Goal: Task Accomplishment & Management: Manage account settings

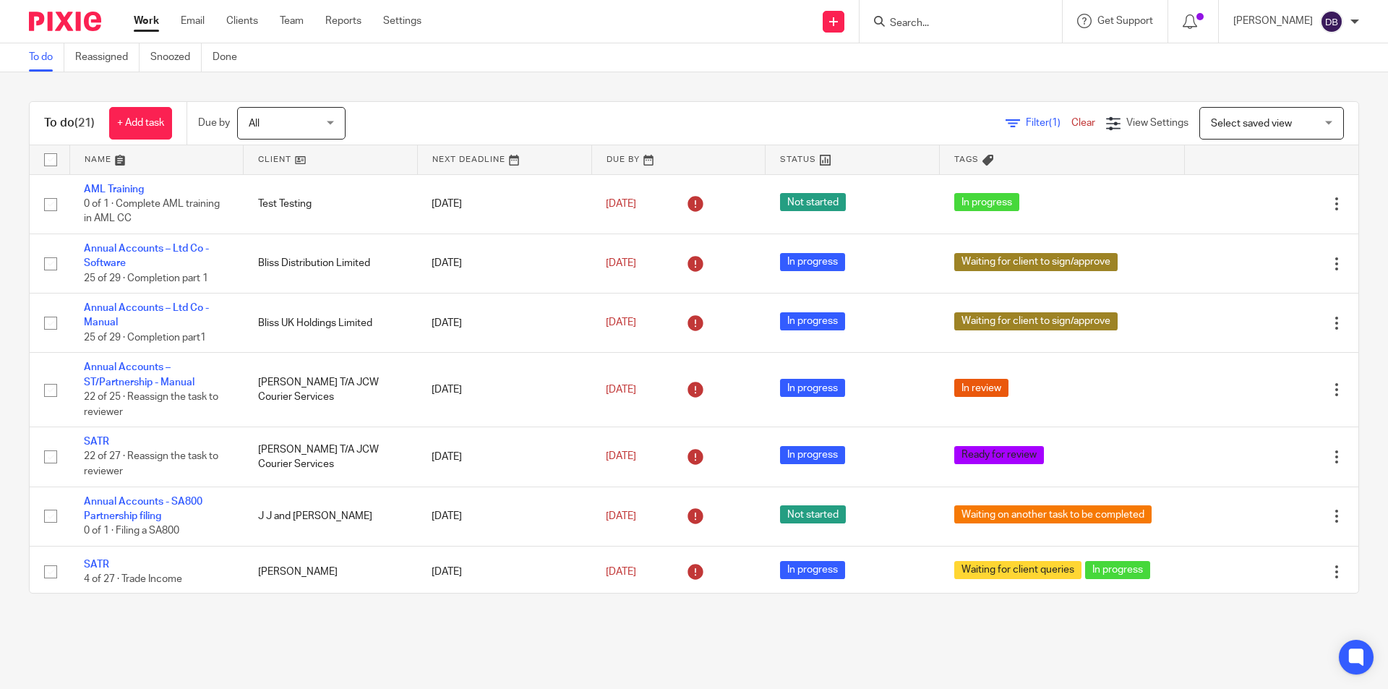
click at [560, 72] on div "To do (21) + Add task Due by All All Today Tomorrow This week Next week This mo…" at bounding box center [694, 347] width 1388 height 550
click at [147, 19] on link "Work" at bounding box center [146, 21] width 25 height 14
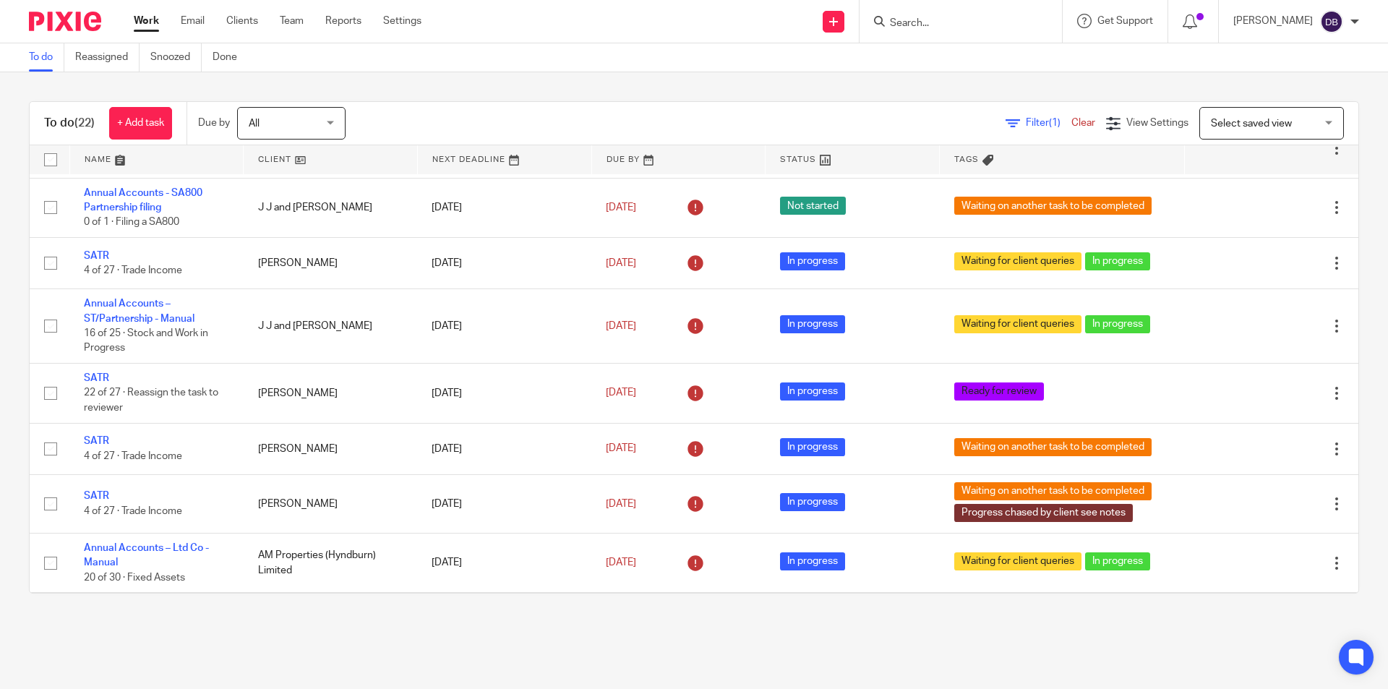
scroll to position [236, 0]
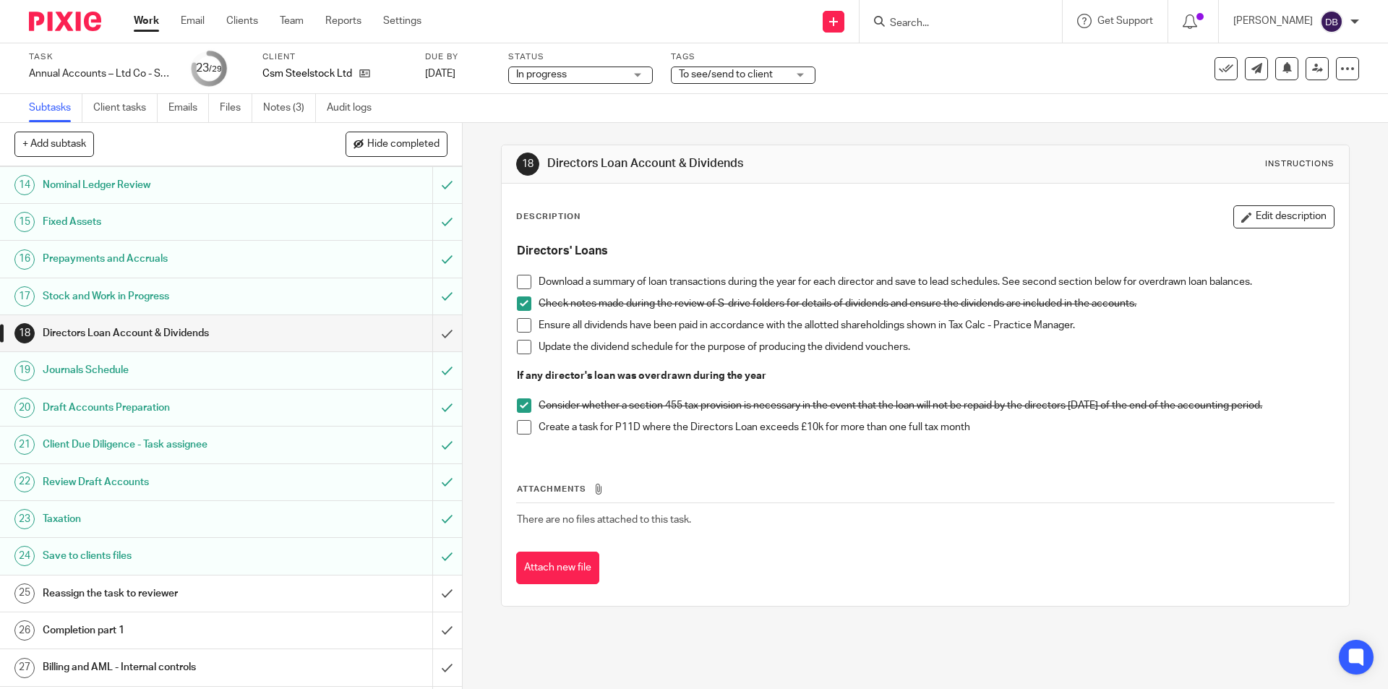
scroll to position [554, 0]
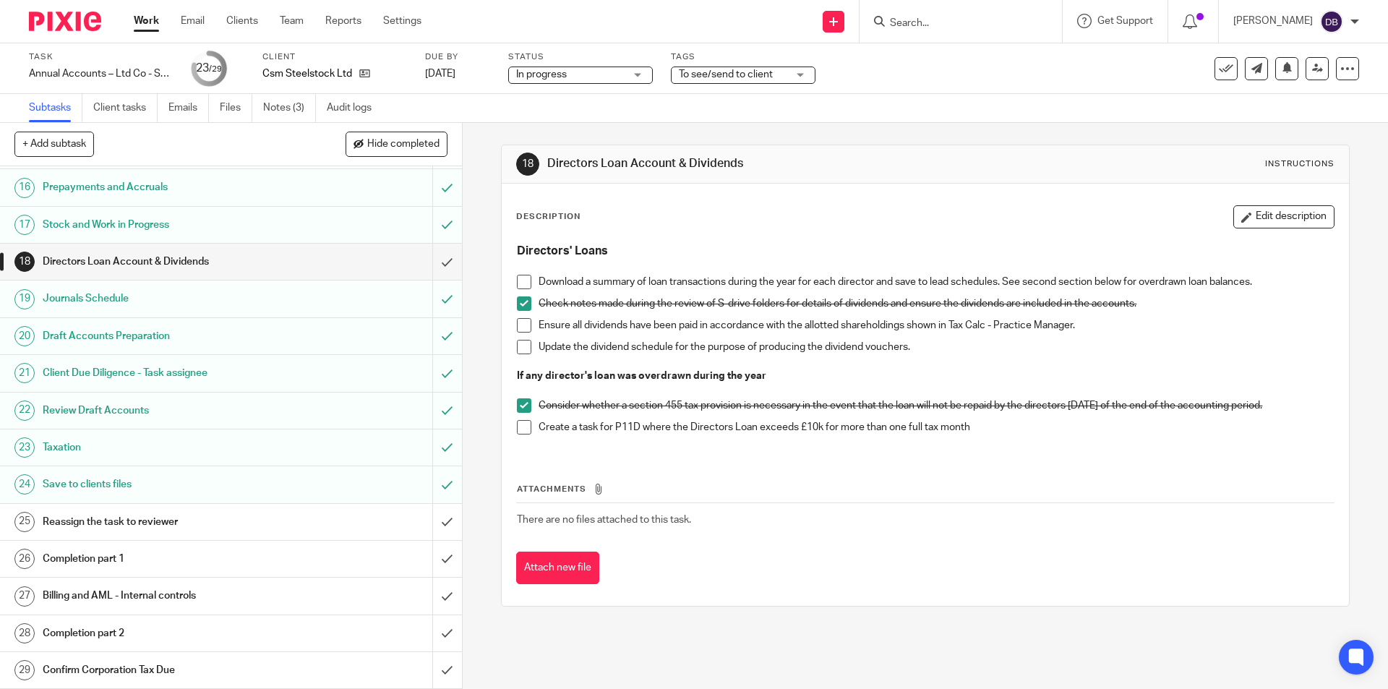
click at [284, 262] on div "Directors Loan Account & Dividends" at bounding box center [230, 262] width 375 height 22
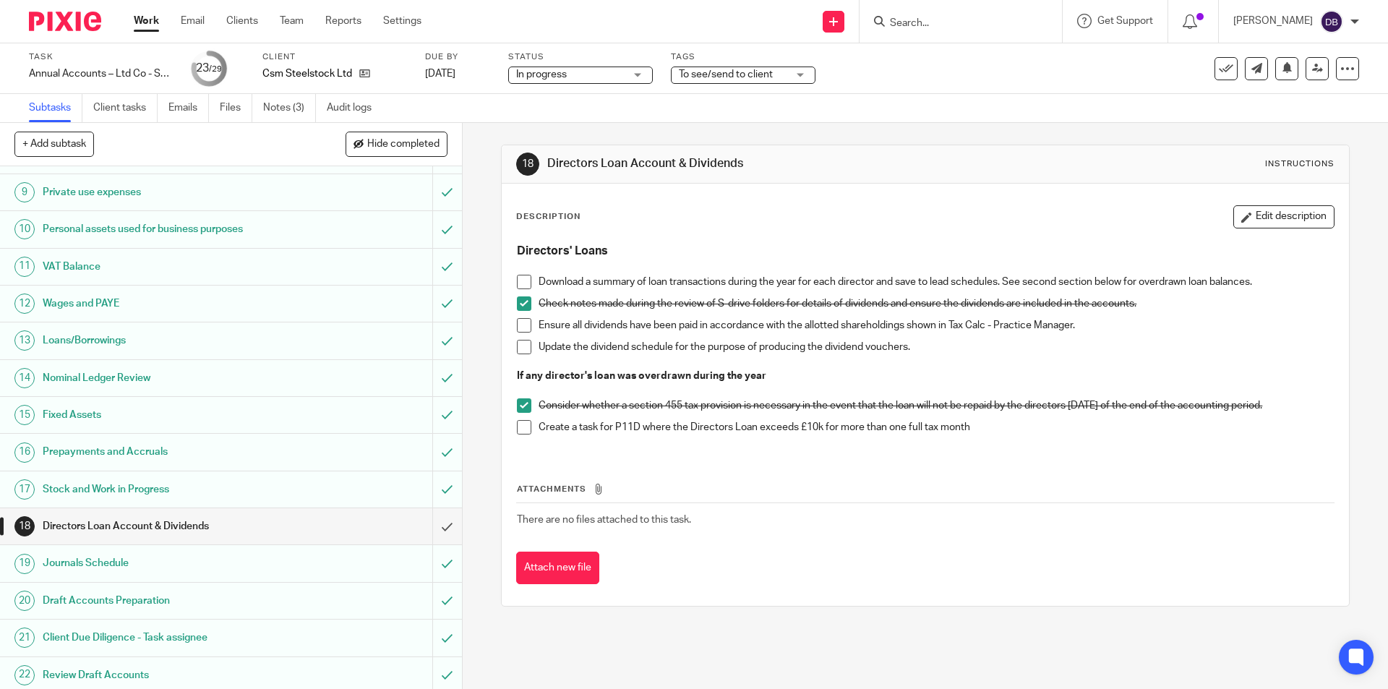
scroll to position [361, 0]
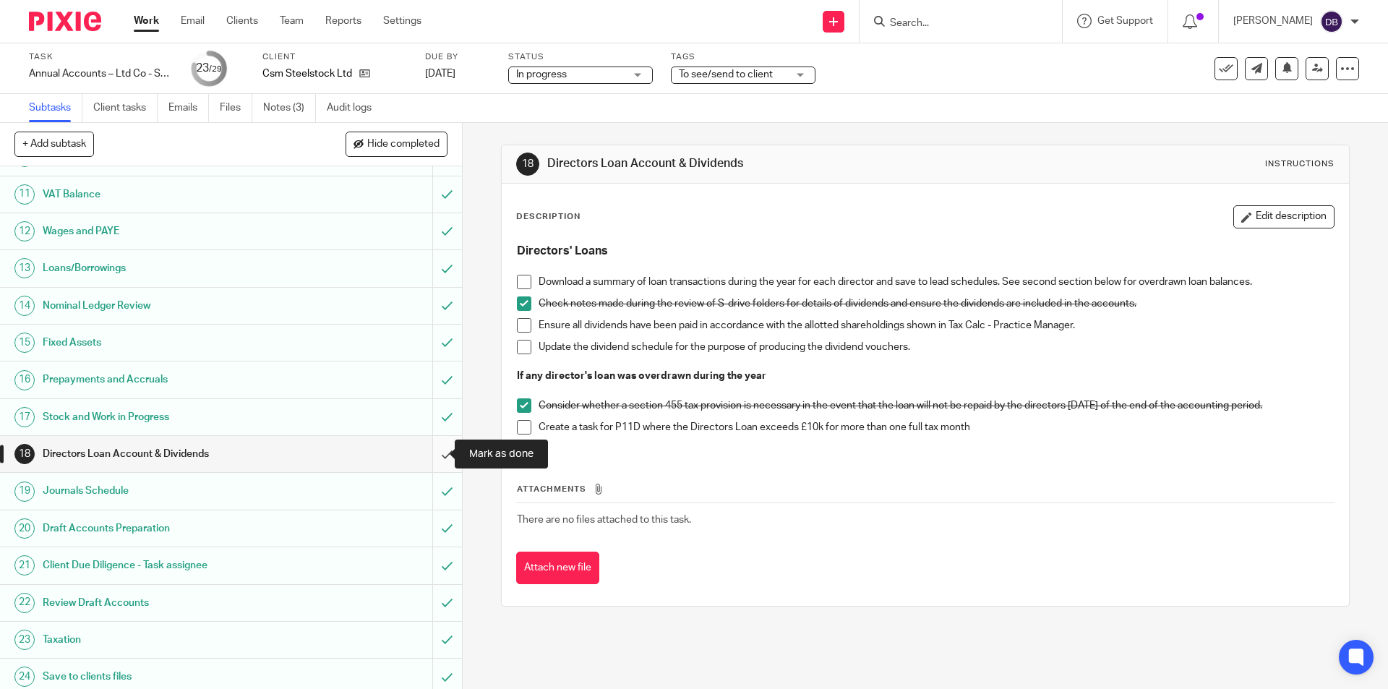
click at [429, 449] on input "submit" at bounding box center [231, 454] width 462 height 36
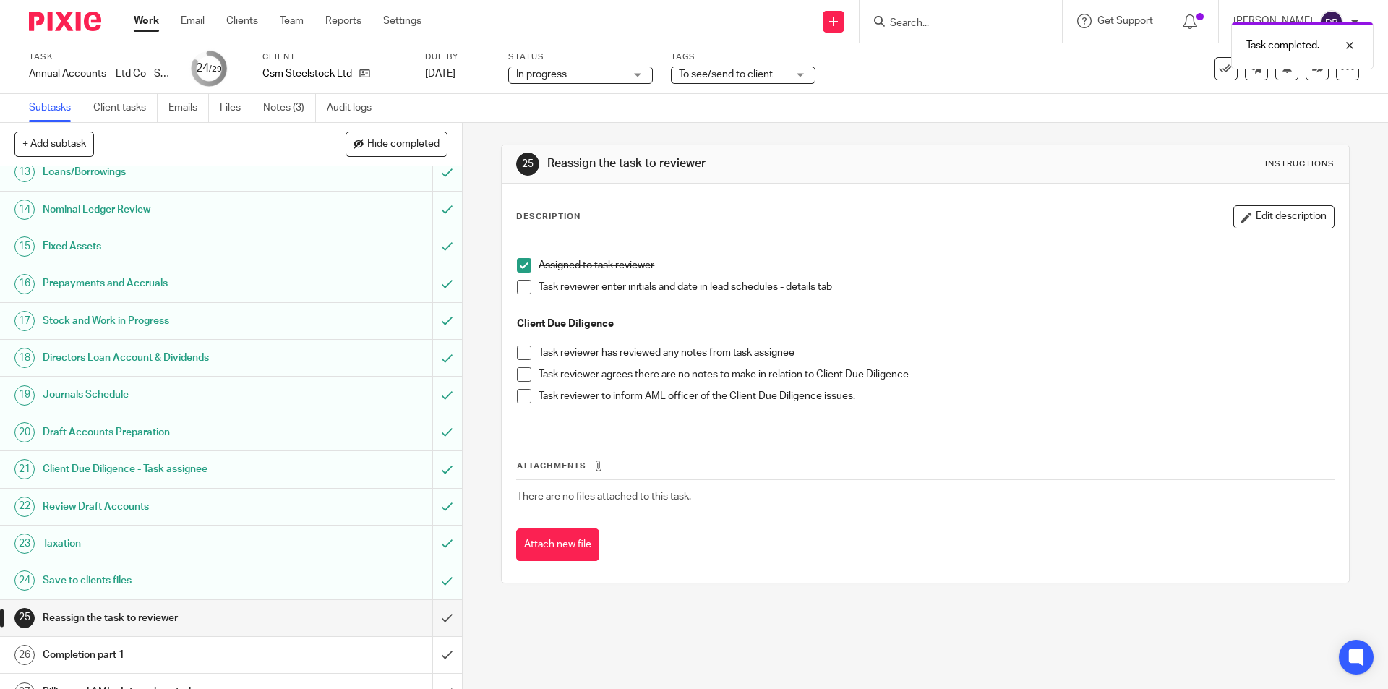
scroll to position [554, 0]
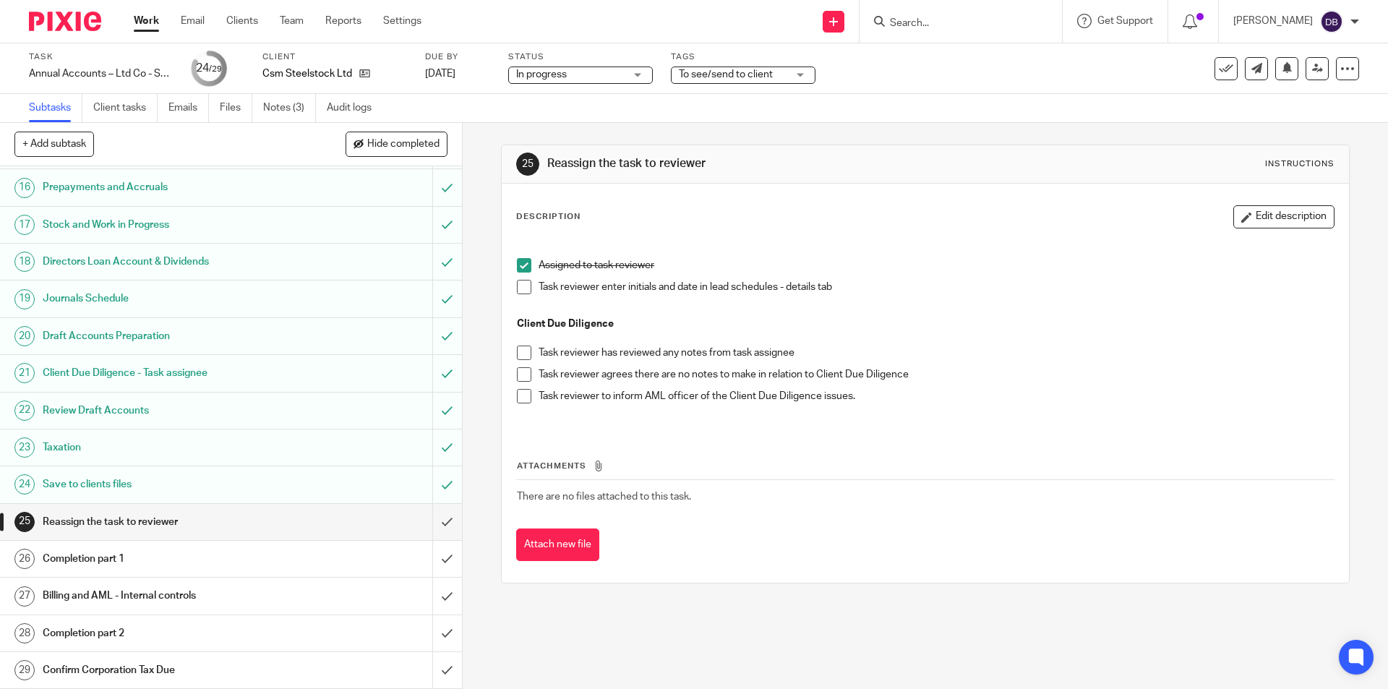
click at [344, 559] on div "Completion part 1" at bounding box center [230, 559] width 375 height 22
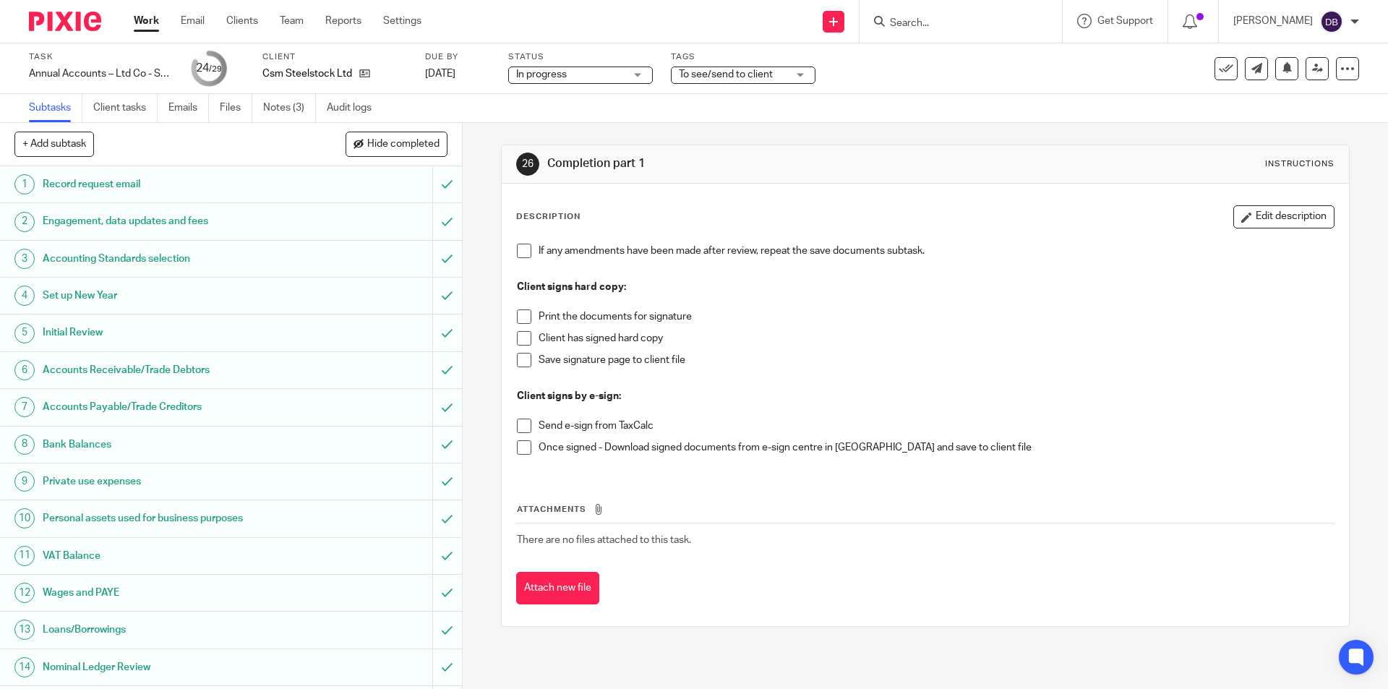
click at [776, 76] on span "To see/send to client" at bounding box center [733, 74] width 108 height 15
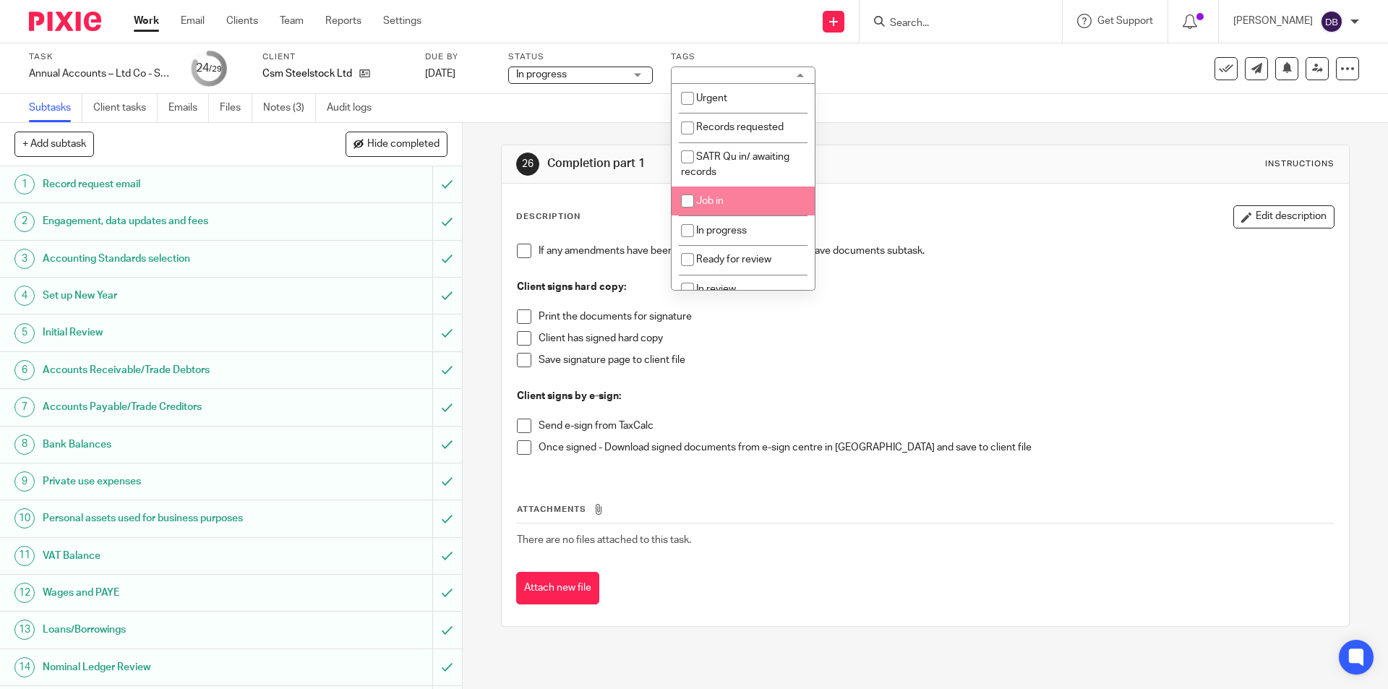
scroll to position [145, 0]
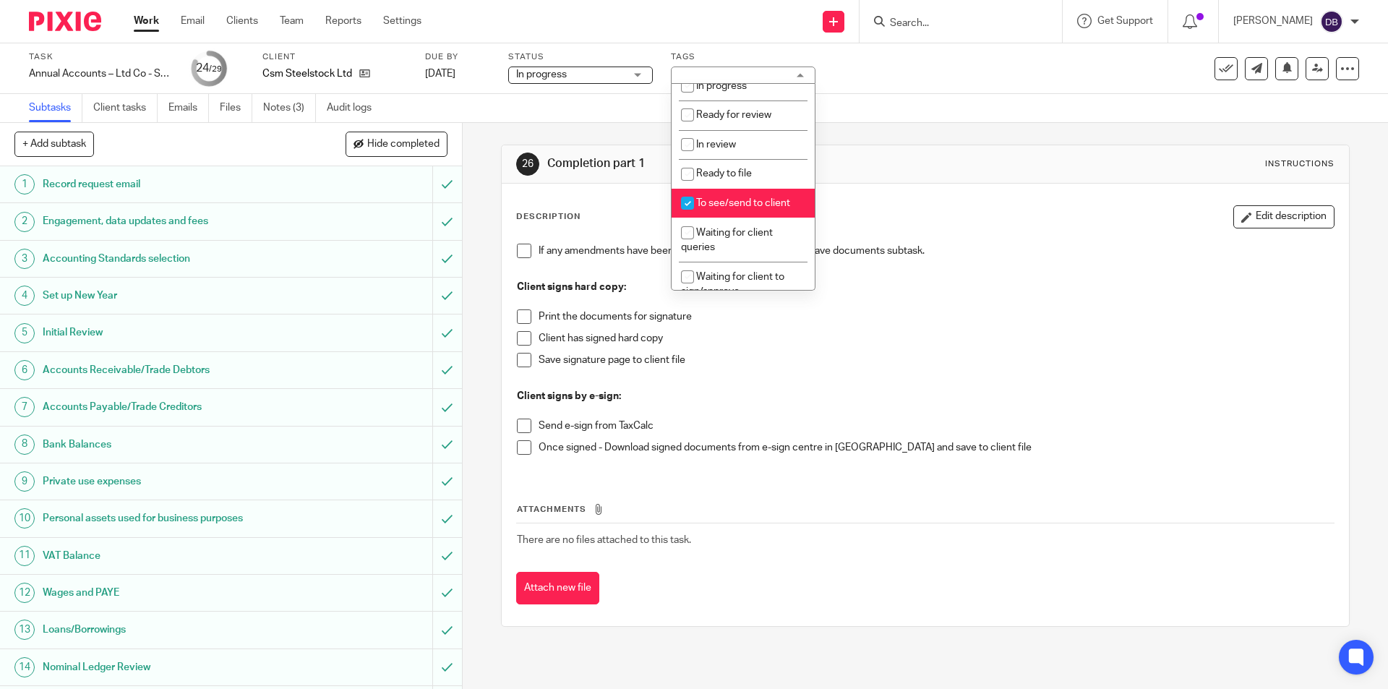
click at [770, 199] on span "To see/send to client" at bounding box center [743, 203] width 94 height 10
checkbox input "false"
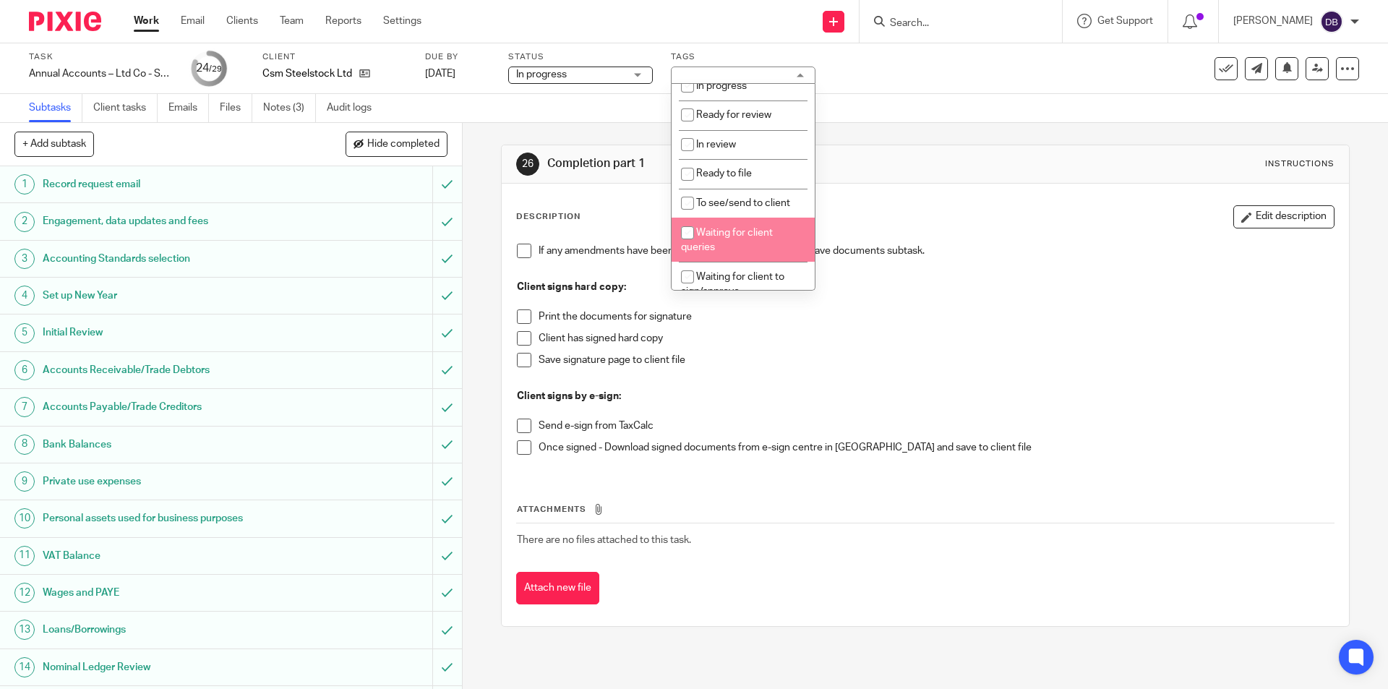
click at [736, 231] on span "Waiting for client queries" at bounding box center [727, 240] width 92 height 25
click at [734, 233] on span "Waiting for client queries" at bounding box center [727, 240] width 92 height 25
checkbox input "false"
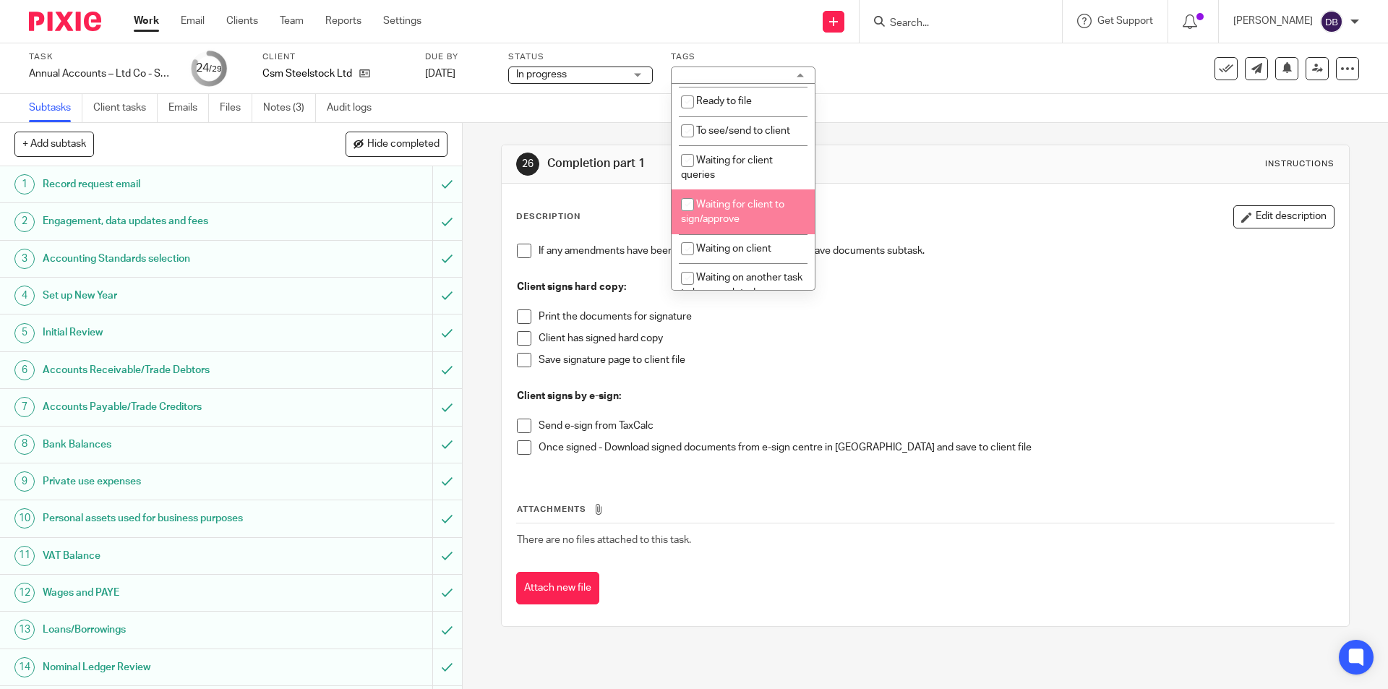
click at [731, 213] on li "Waiting for client to sign/approve" at bounding box center [742, 211] width 143 height 44
checkbox input "true"
click at [475, 387] on div "26 Completion part 1 Instructions Description Edit description If any amendment…" at bounding box center [925, 406] width 925 height 566
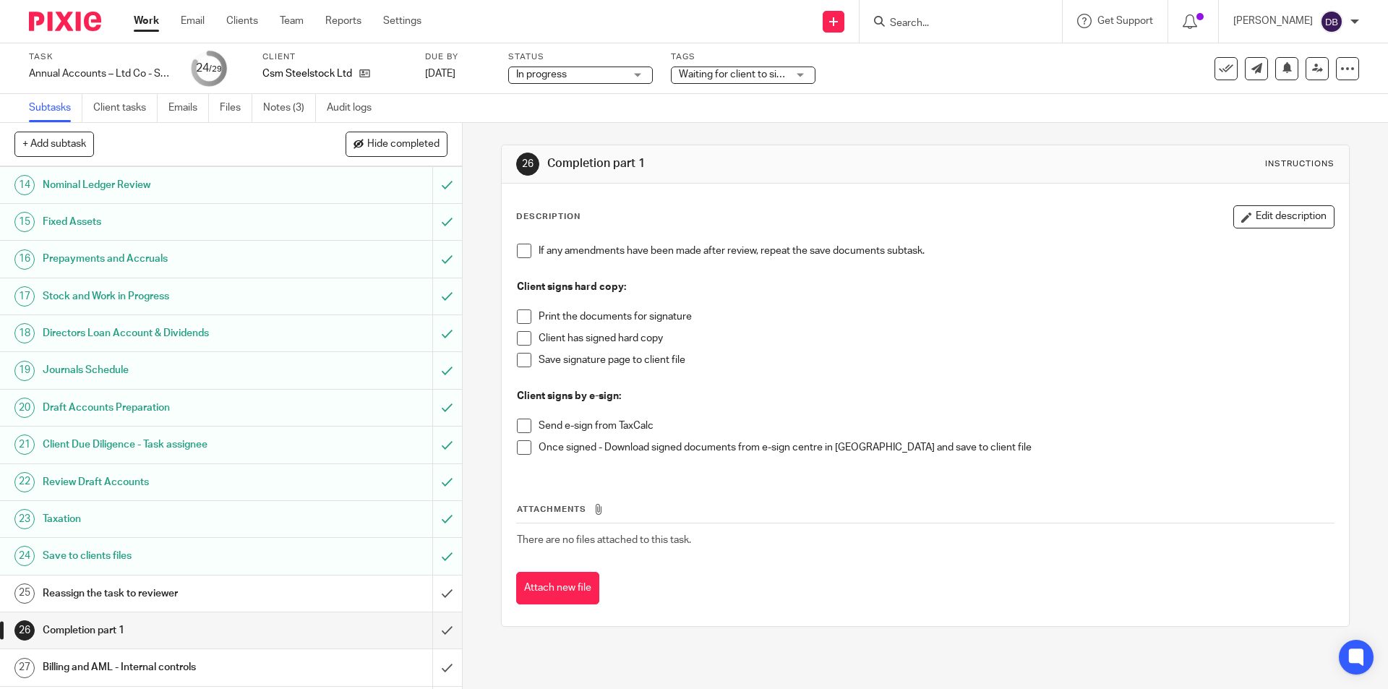
scroll to position [554, 0]
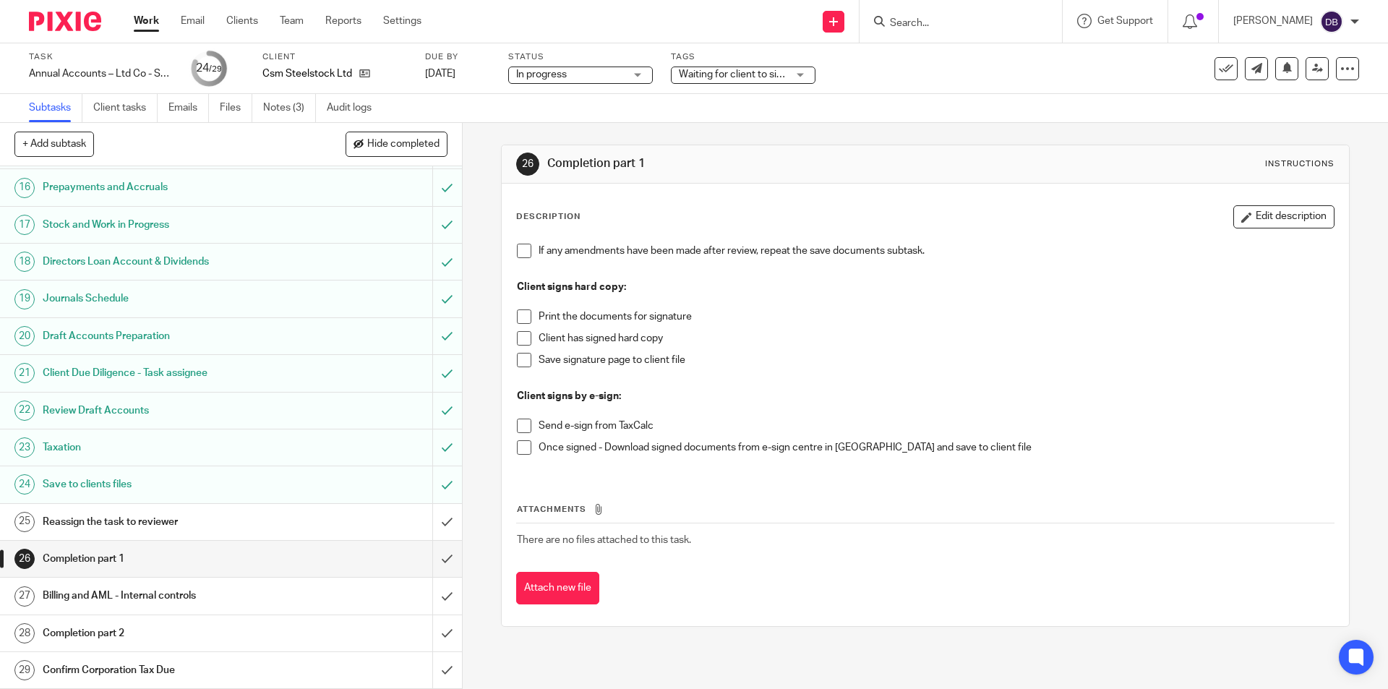
click at [523, 426] on span at bounding box center [524, 426] width 14 height 14
click at [220, 520] on h1 "Reassign the task to reviewer" at bounding box center [168, 522] width 250 height 22
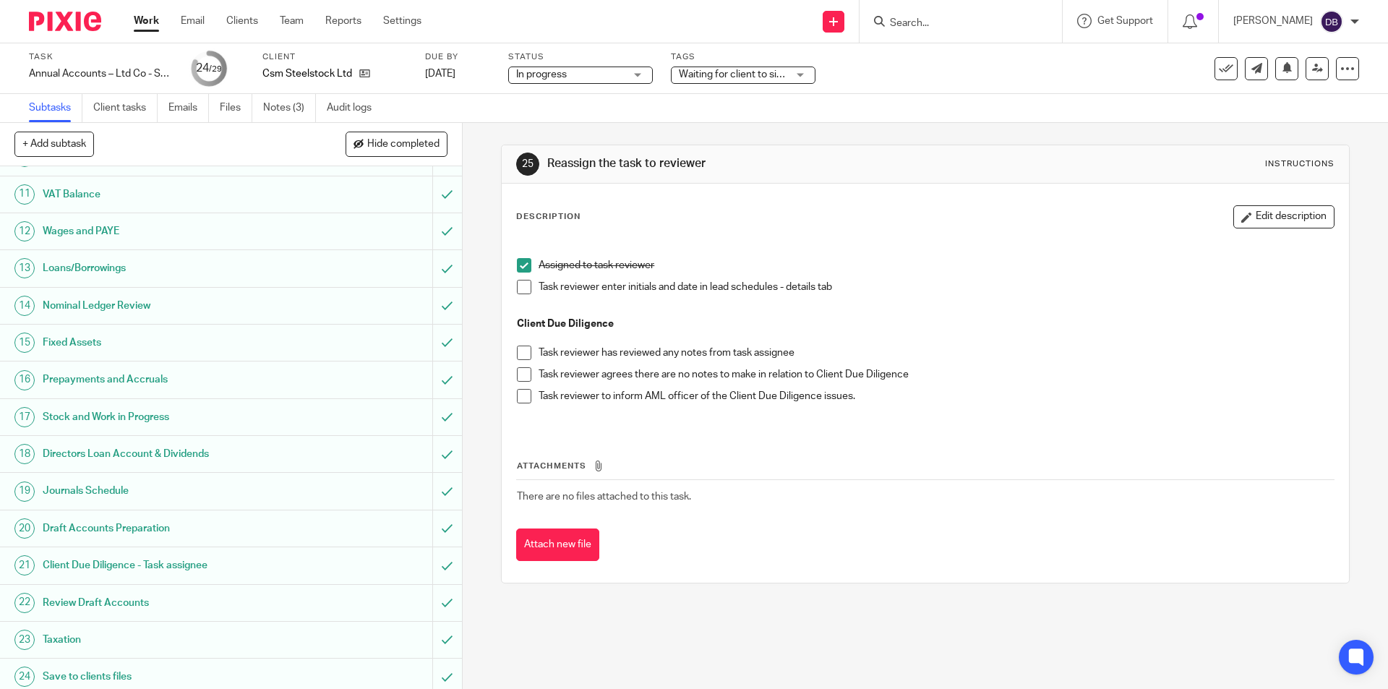
scroll to position [482, 0]
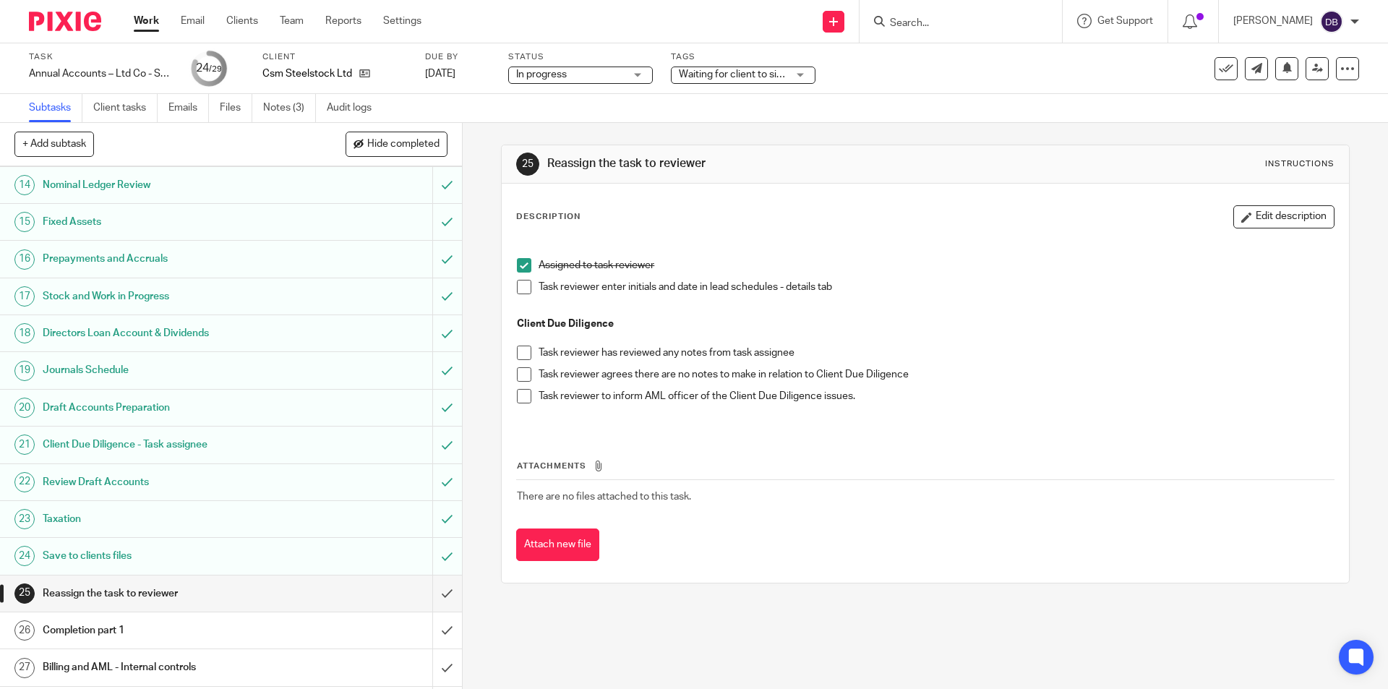
click at [256, 444] on h1 "Client Due Diligence - Task assignee" at bounding box center [168, 445] width 250 height 22
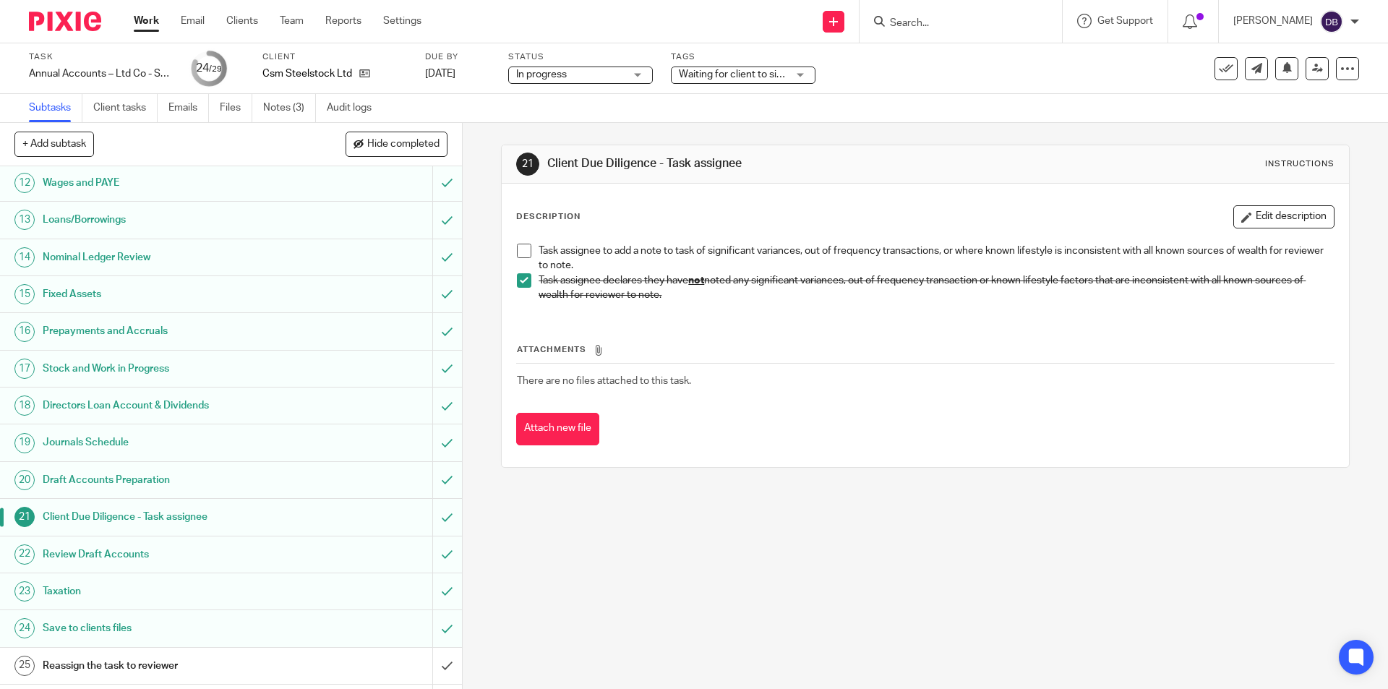
scroll to position [554, 0]
